Goal: Task Accomplishment & Management: Manage account settings

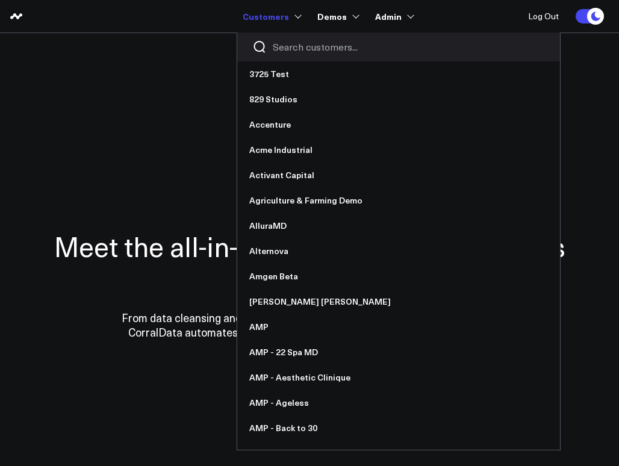
click at [294, 51] on input "Search customers input" at bounding box center [409, 46] width 272 height 13
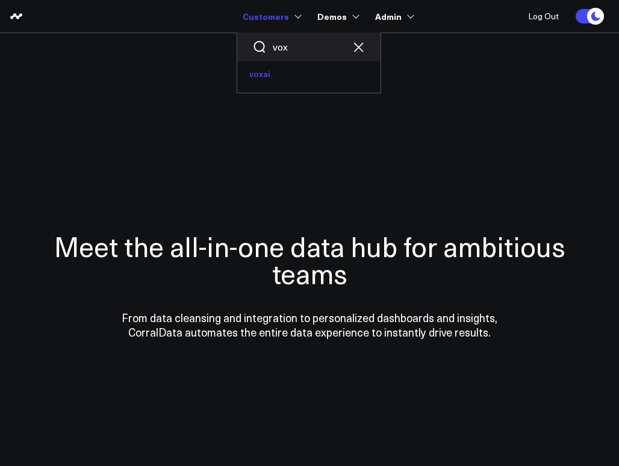
type input "vox"
click at [274, 75] on link "voxai" at bounding box center [308, 73] width 143 height 25
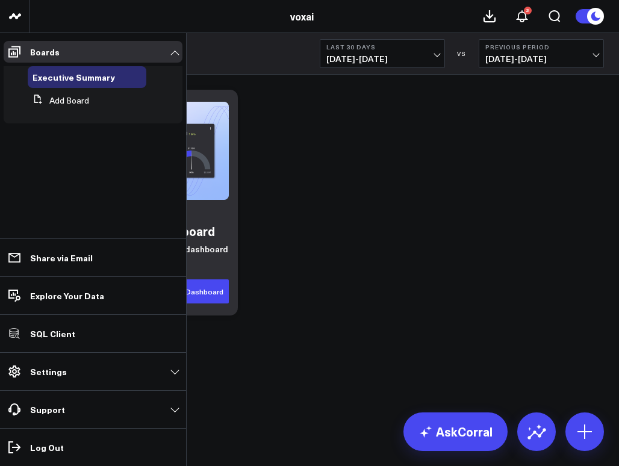
drag, startPoint x: 67, startPoint y: 370, endPoint x: 56, endPoint y: 365, distance: 12.1
click at [66, 369] on link "Settings" at bounding box center [93, 372] width 179 height 22
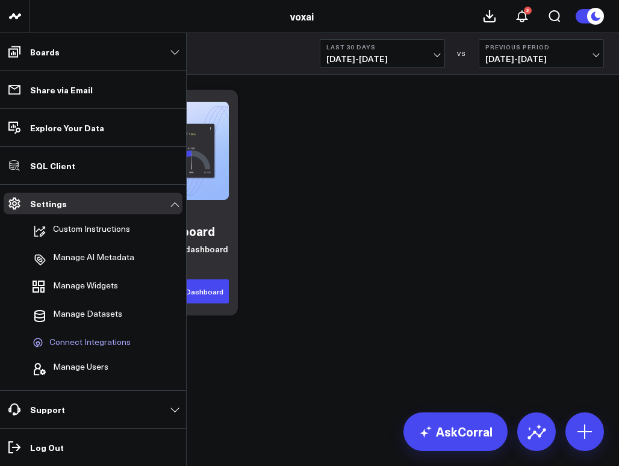
click at [83, 342] on span "Connect Integrations" at bounding box center [89, 342] width 81 height 11
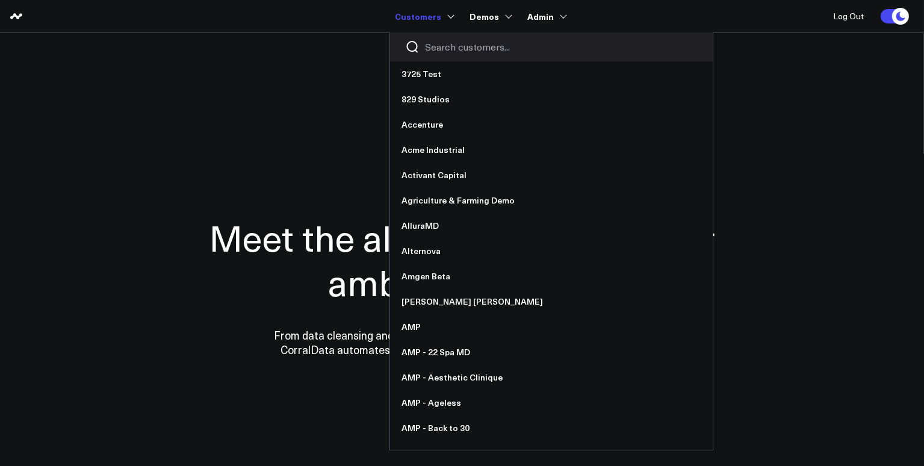
click at [439, 52] on input "Search customers input" at bounding box center [562, 46] width 272 height 13
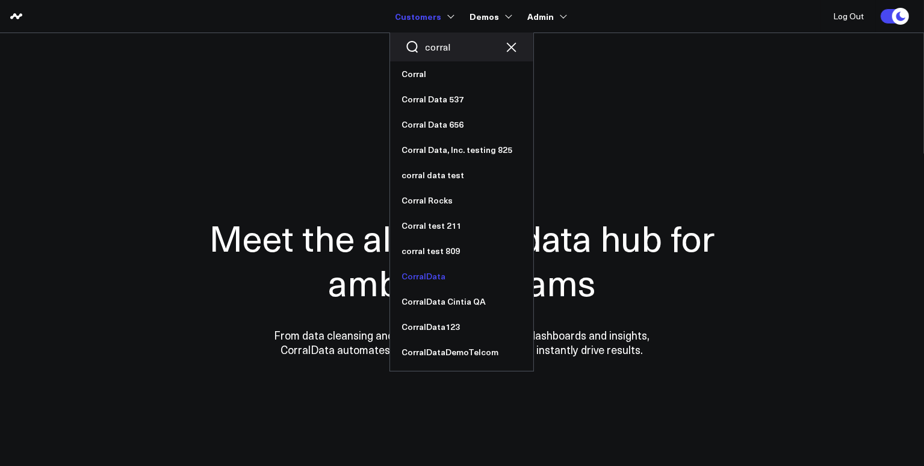
type input "corral"
click at [442, 279] on link "CorralData" at bounding box center [461, 276] width 143 height 25
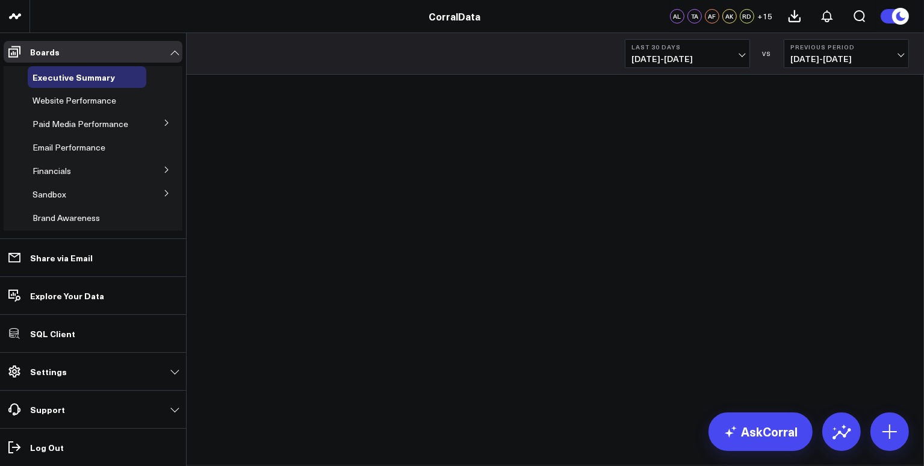
click at [67, 370] on link "Settings" at bounding box center [93, 372] width 179 height 22
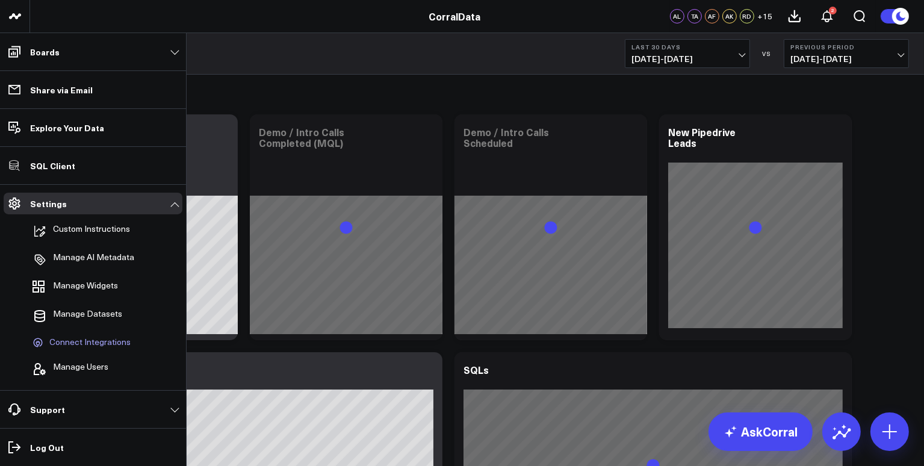
click at [84, 342] on span "Connect Integrations" at bounding box center [89, 342] width 81 height 11
